Goal: Find specific page/section: Find specific page/section

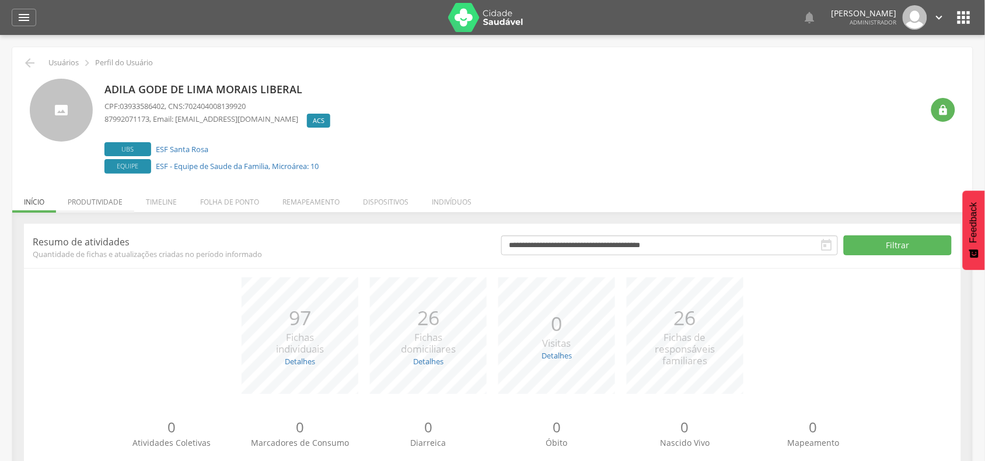
click at [120, 202] on li "Produtividade" at bounding box center [95, 199] width 78 height 27
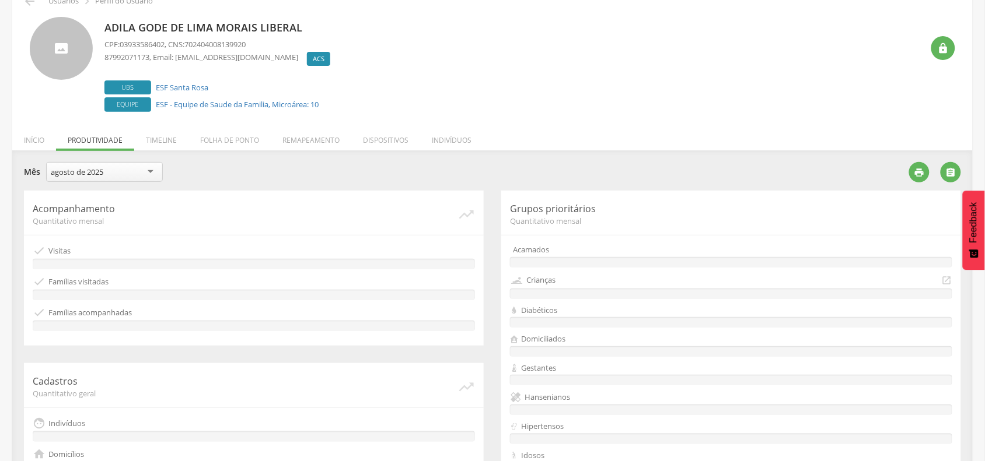
scroll to position [146, 0]
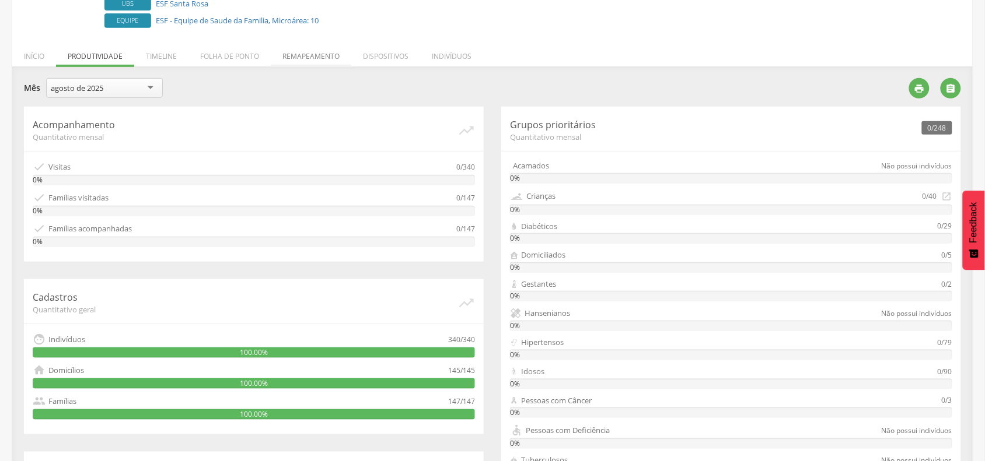
click at [316, 57] on li "Remapeamento" at bounding box center [311, 53] width 81 height 27
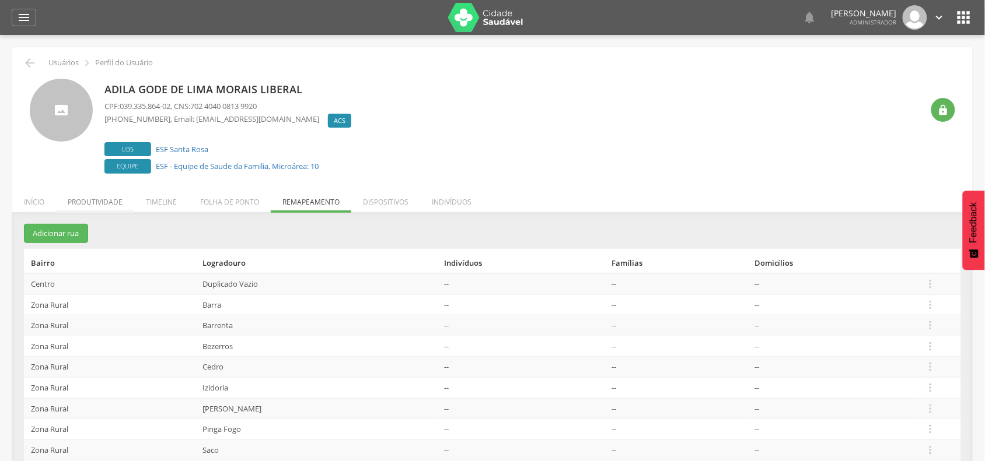
click at [97, 199] on li "Produtividade" at bounding box center [95, 199] width 78 height 27
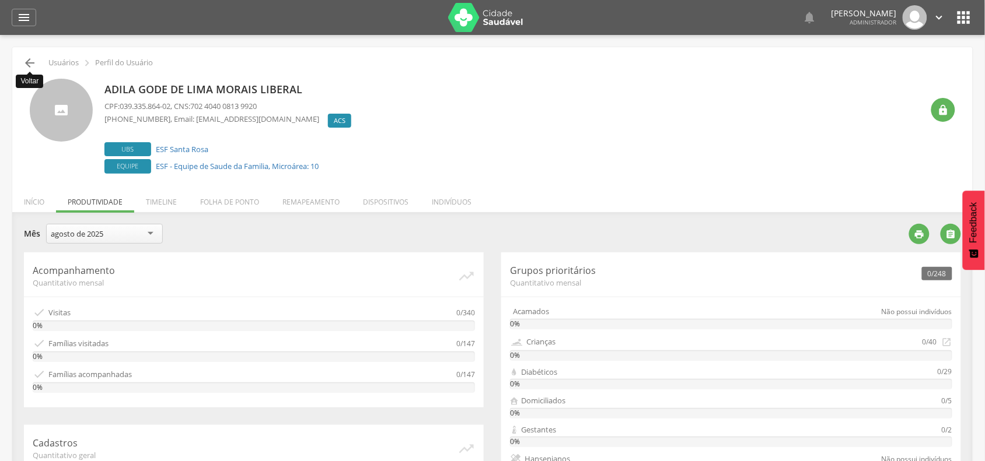
click at [27, 61] on icon "" at bounding box center [30, 63] width 14 height 14
